Goal: Transaction & Acquisition: Book appointment/travel/reservation

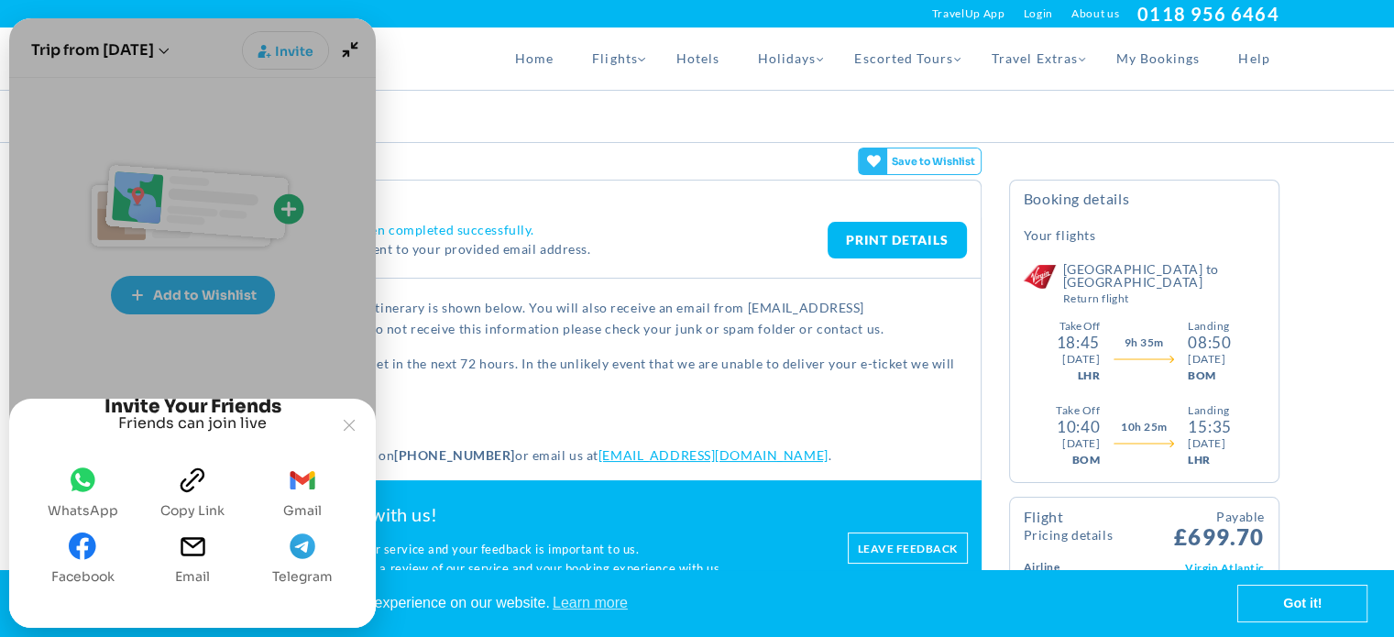
click at [284, 489] on button "gmail Gmail" at bounding box center [302, 492] width 53 height 66
click at [347, 420] on icon "Joyned Window" at bounding box center [349, 425] width 11 height 11
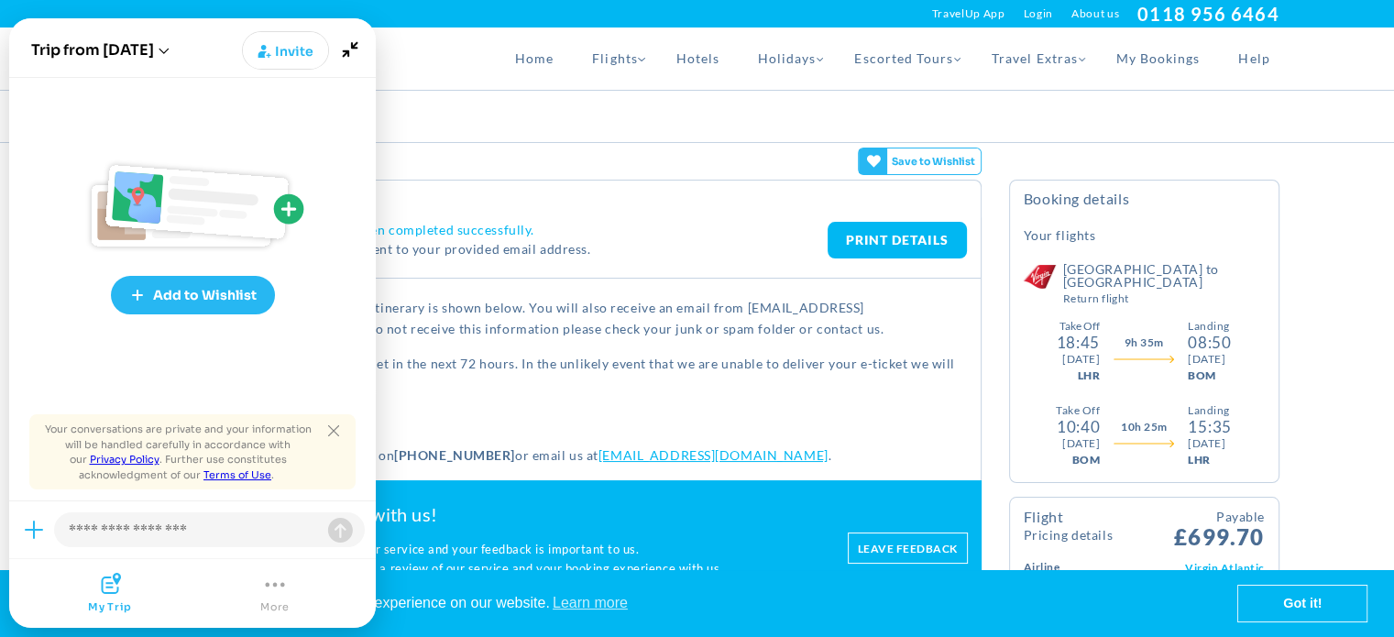
click at [655, 224] on h4 "Thank You. Your booking has been completed successfully." at bounding box center [502, 230] width 652 height 17
click at [342, 43] on icon "Minimize" at bounding box center [350, 49] width 35 height 35
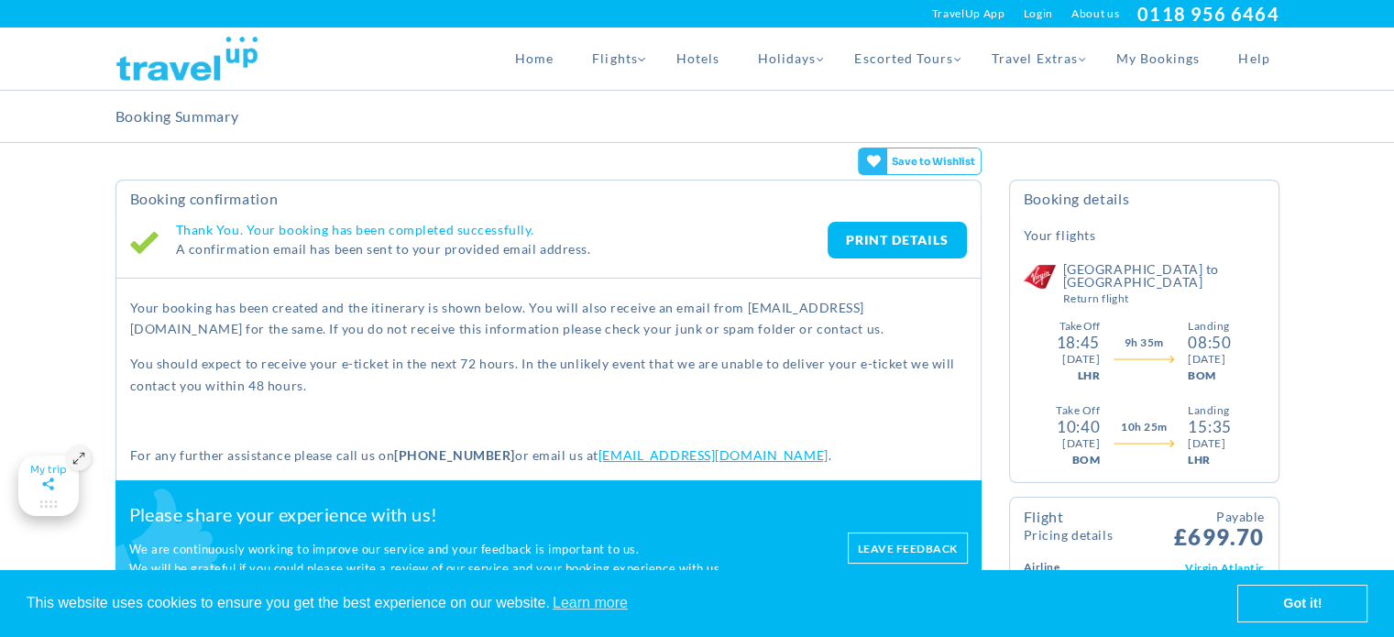
click at [1030, 10] on link "Login" at bounding box center [1038, 14] width 29 height 28
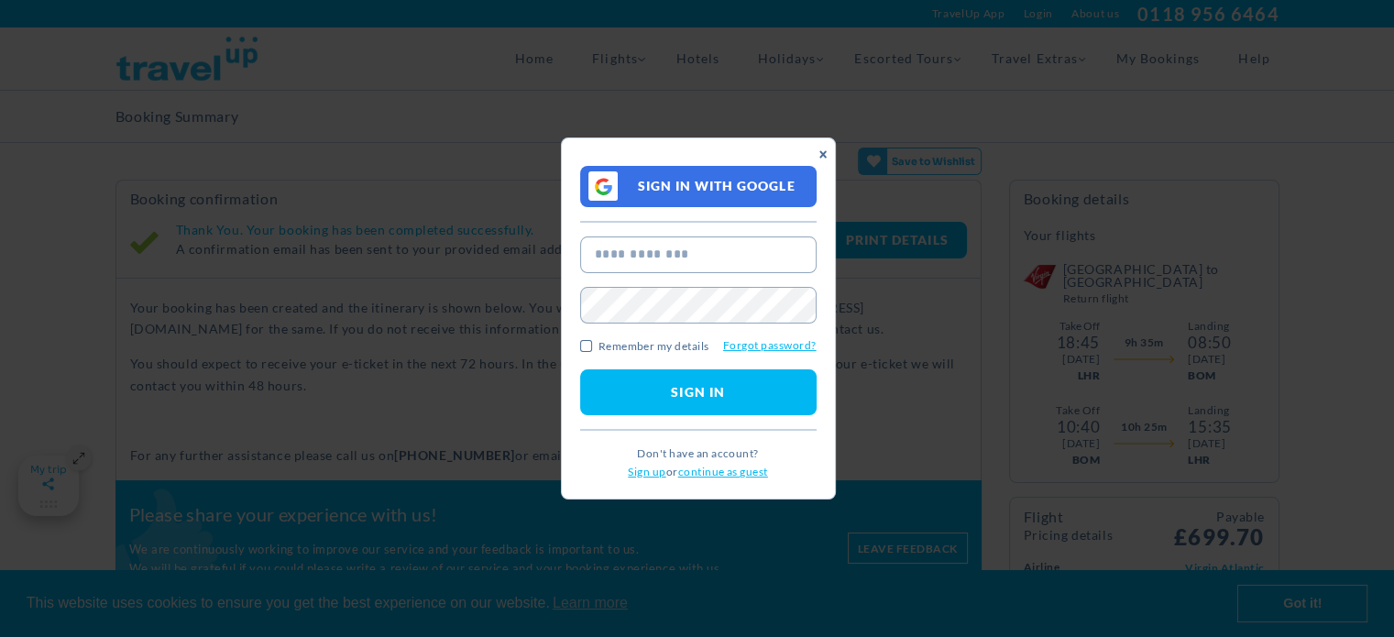
click at [821, 153] on link "×" at bounding box center [823, 157] width 41 height 17
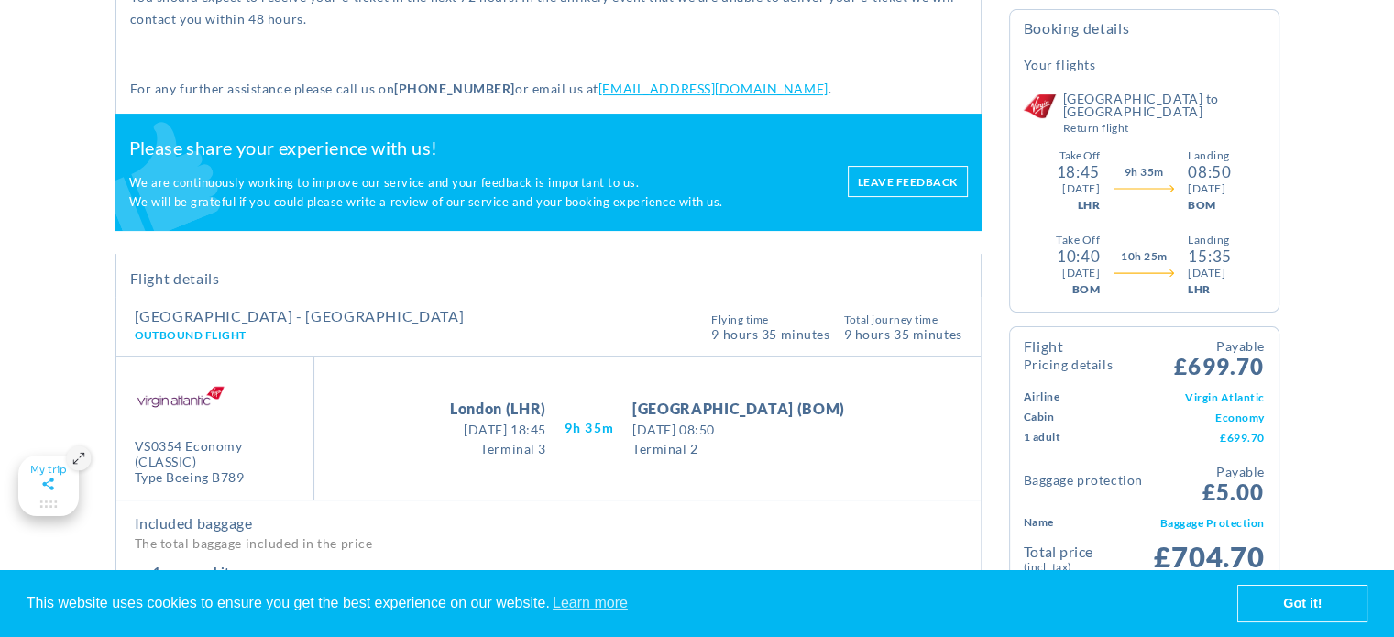
scroll to position [367, 0]
click at [50, 483] on icon "Maximize" at bounding box center [48, 484] width 19 height 17
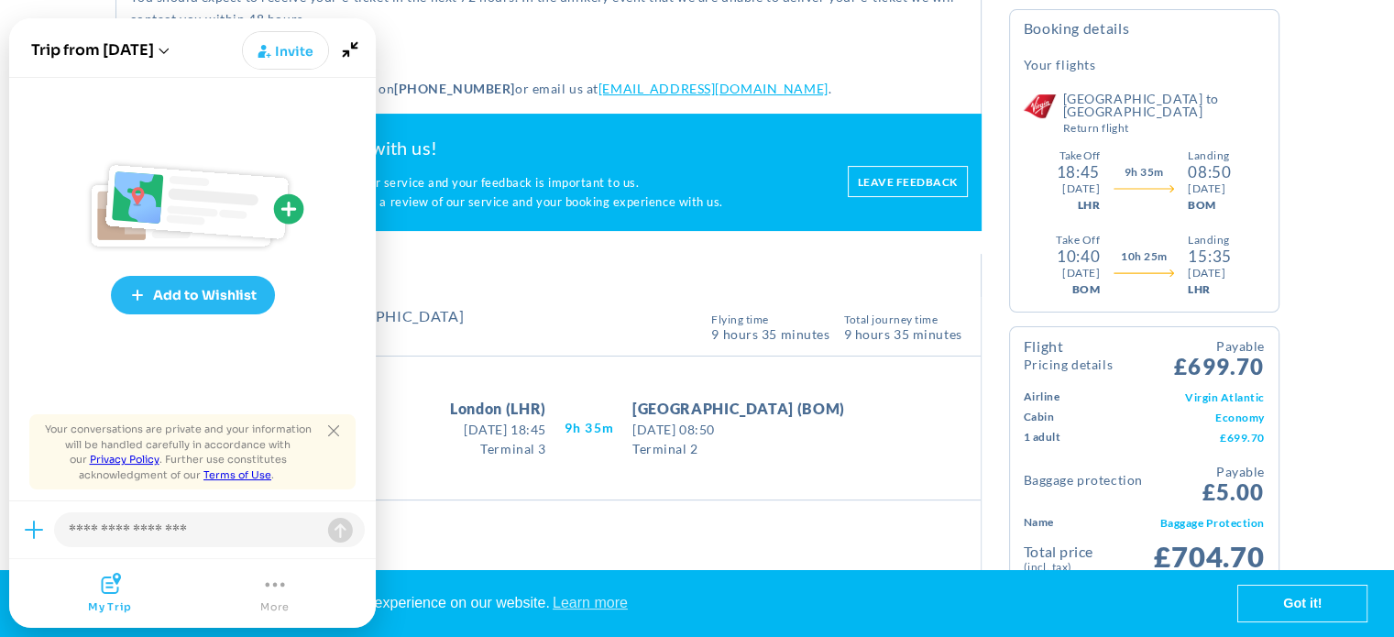
click at [109, 592] on icon "Joyned Window" at bounding box center [112, 583] width 20 height 21
click at [479, 48] on p at bounding box center [548, 53] width 837 height 21
click at [278, 588] on icon "Joyned Window" at bounding box center [275, 584] width 22 height 22
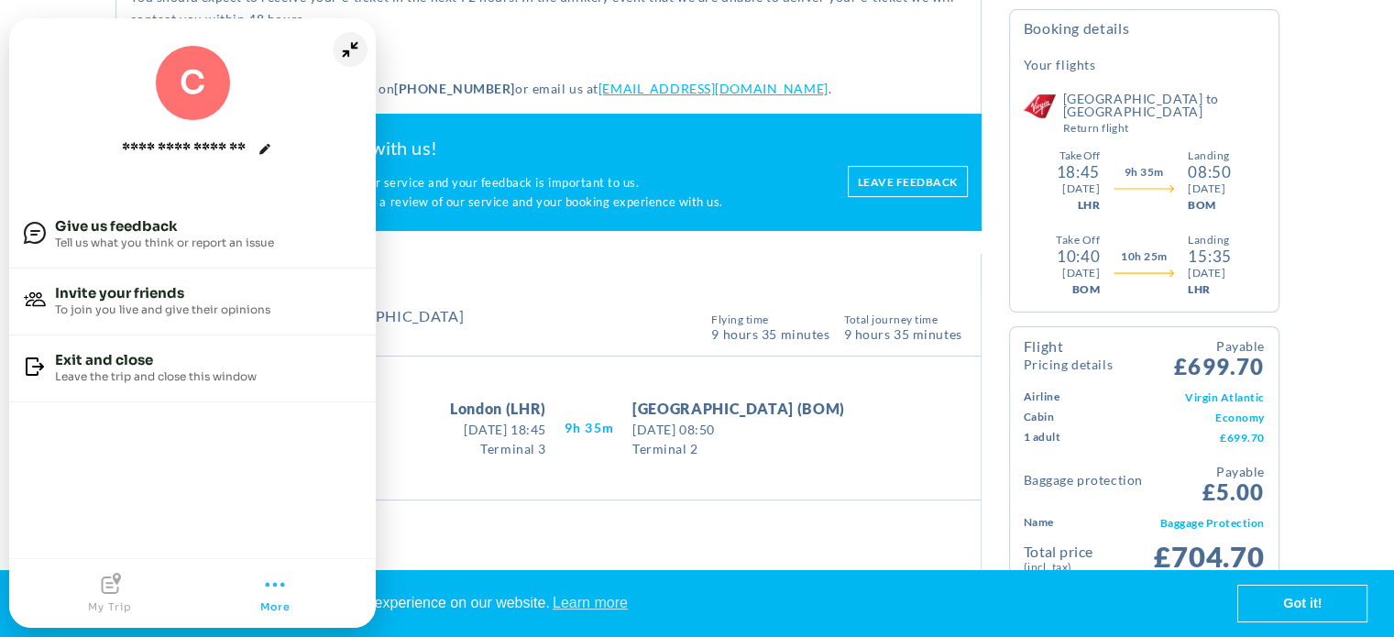
click at [348, 46] on icon "Minimize" at bounding box center [350, 49] width 35 height 35
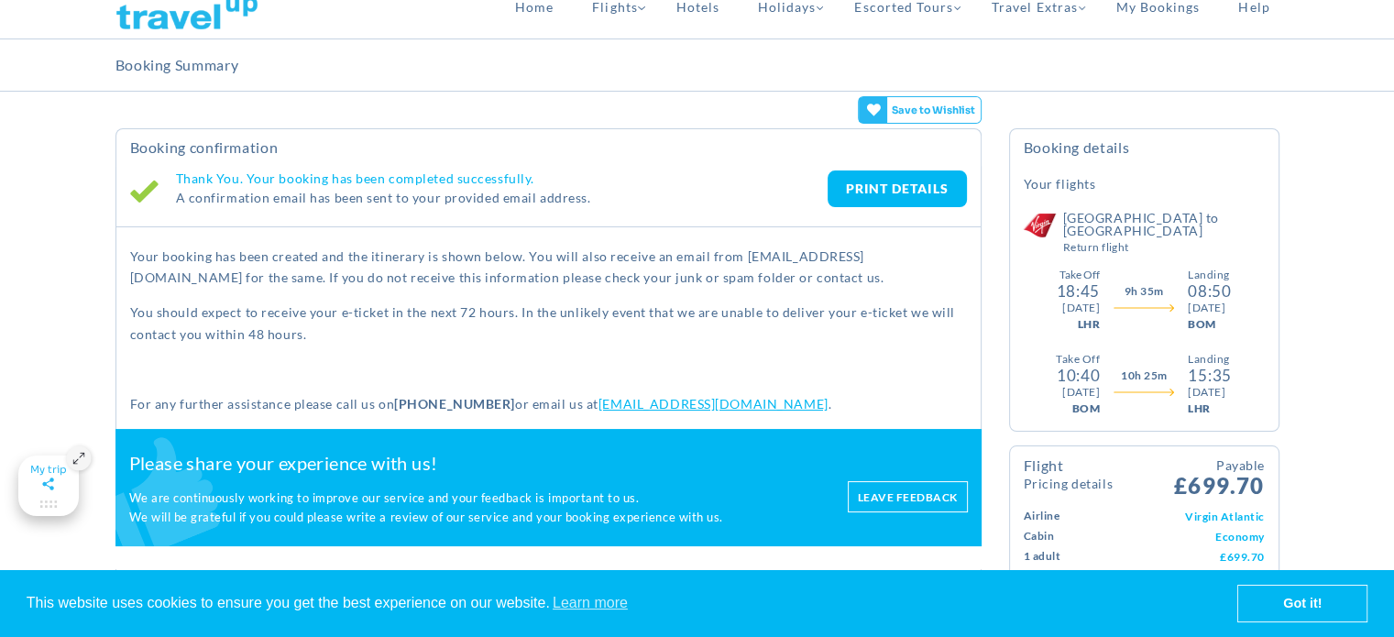
scroll to position [0, 0]
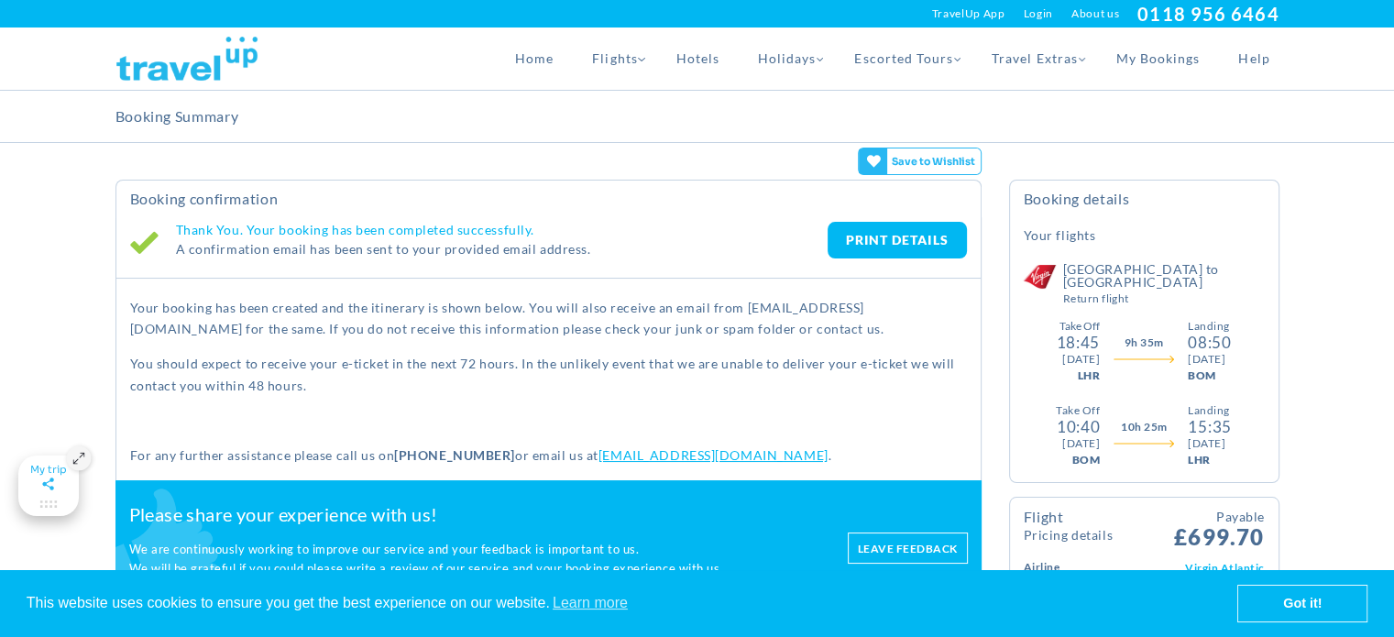
click at [80, 458] on icon "Maximize" at bounding box center [79, 459] width 12 height 12
click at [52, 479] on icon "Maximize" at bounding box center [47, 484] width 11 height 12
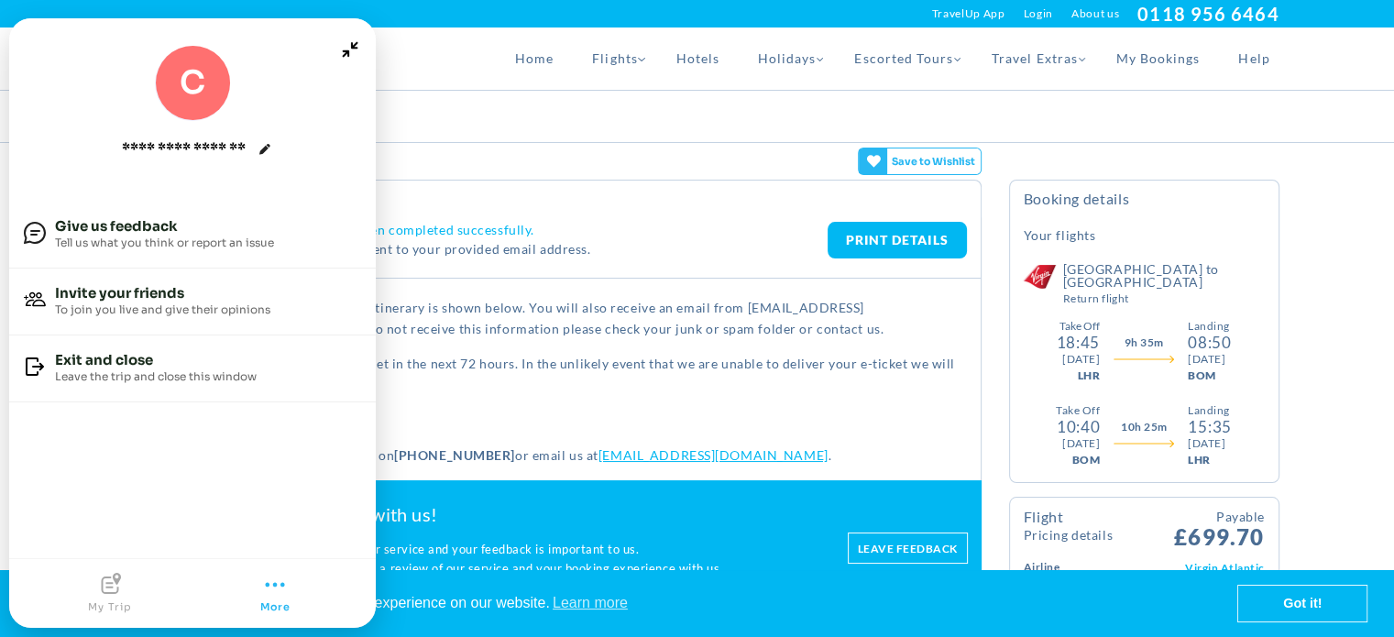
click at [272, 589] on icon "Joyned Window" at bounding box center [275, 584] width 22 height 22
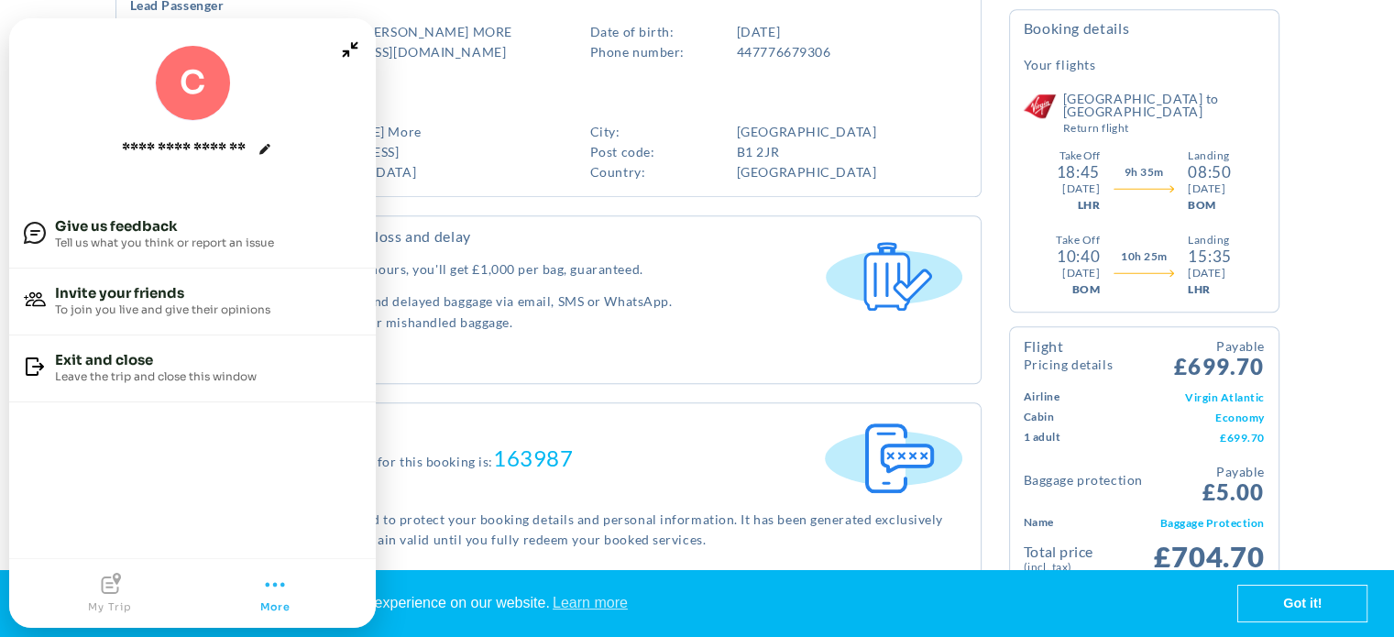
scroll to position [1543, 0]
